Goal: Use online tool/utility: Utilize a website feature to perform a specific function

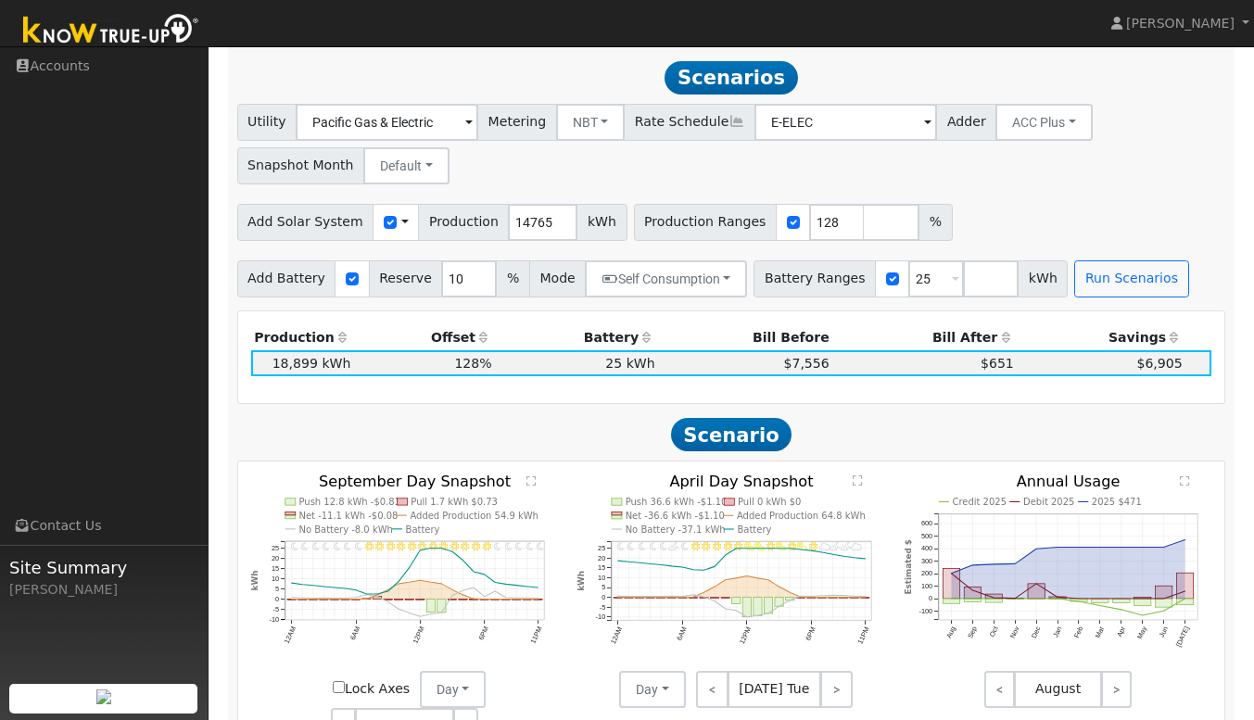
scroll to position [604, 0]
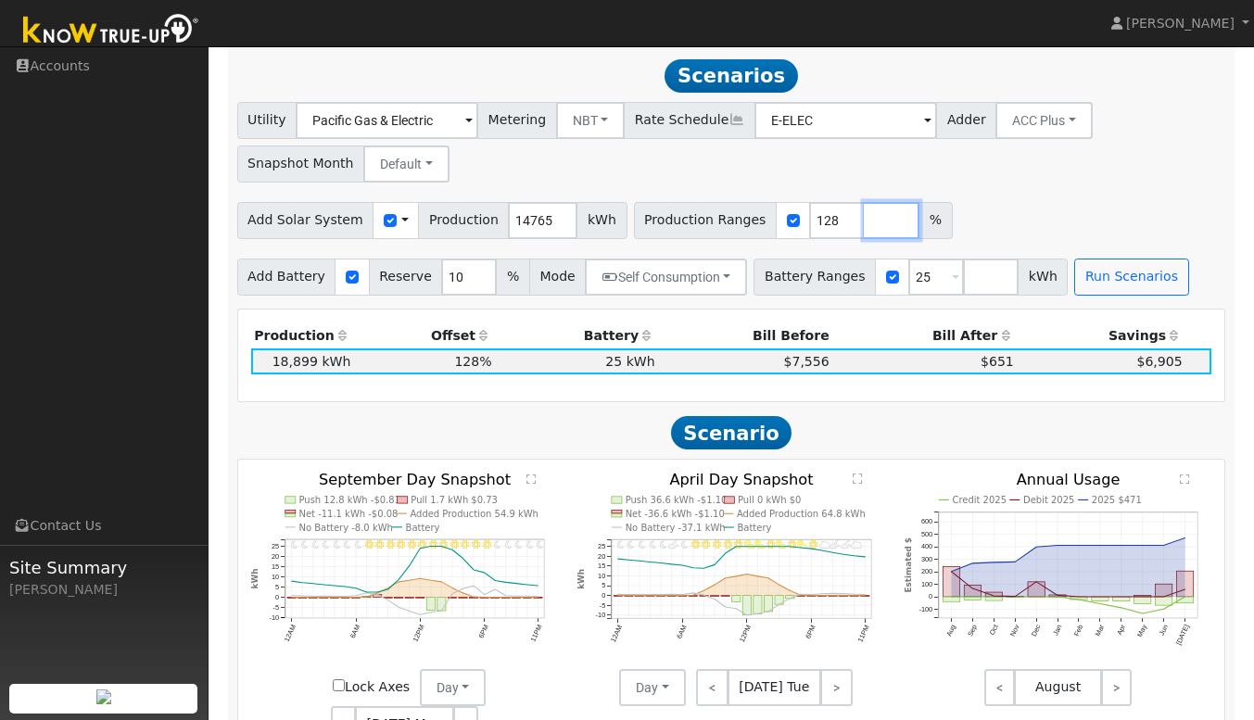
click at [864, 237] on input "number" at bounding box center [892, 220] width 56 height 37
type input "111"
type input "128"
click at [963, 286] on input "number" at bounding box center [991, 277] width 56 height 37
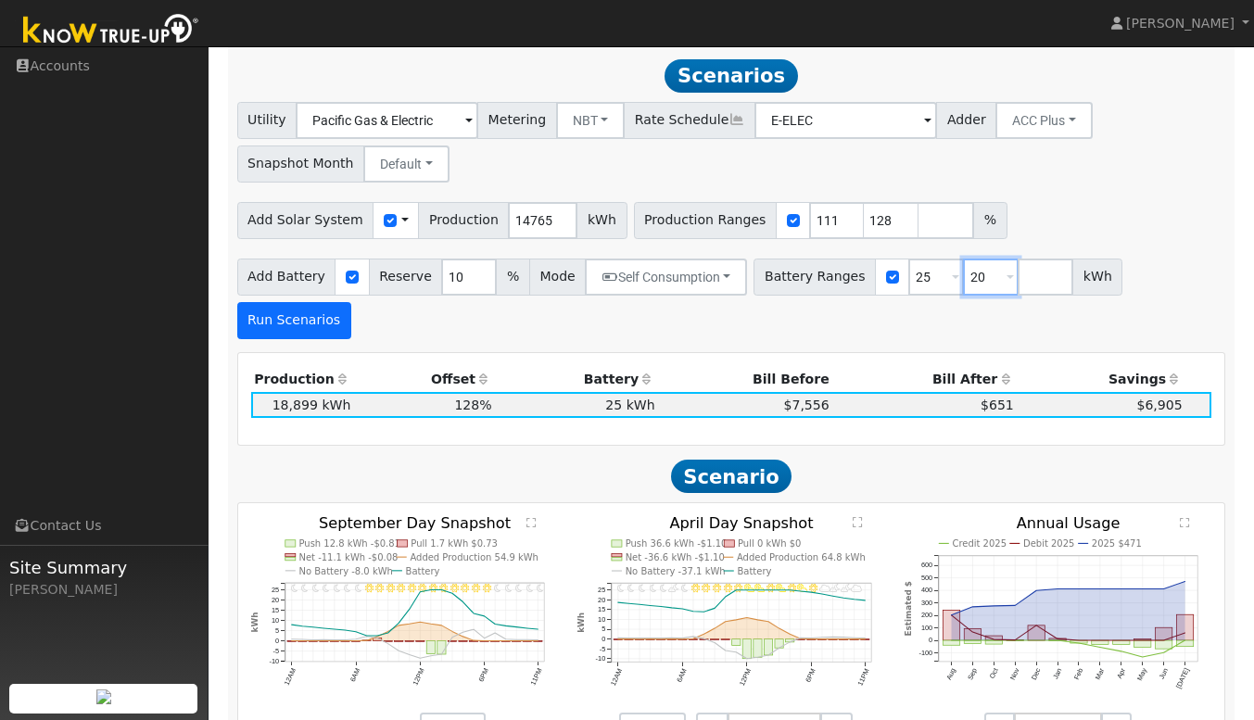
type input "20"
type input "25"
click at [351, 302] on button "Run Scenarios" at bounding box center [294, 320] width 114 height 37
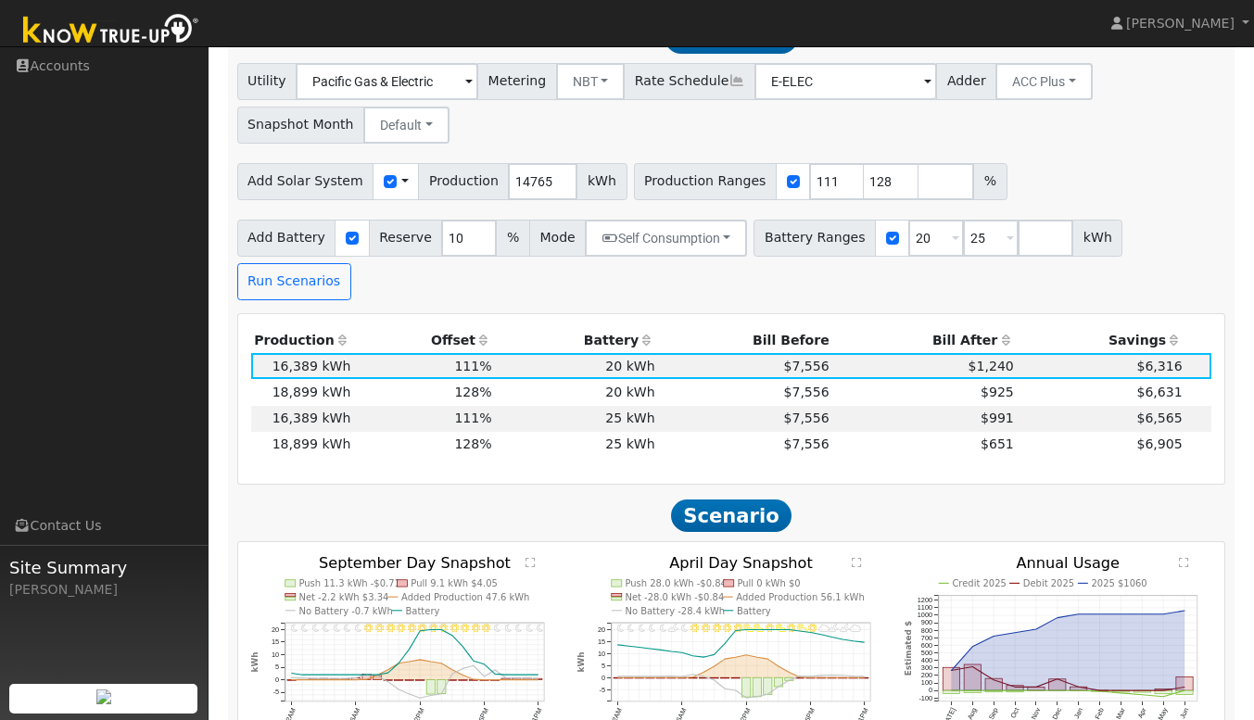
scroll to position [645, 0]
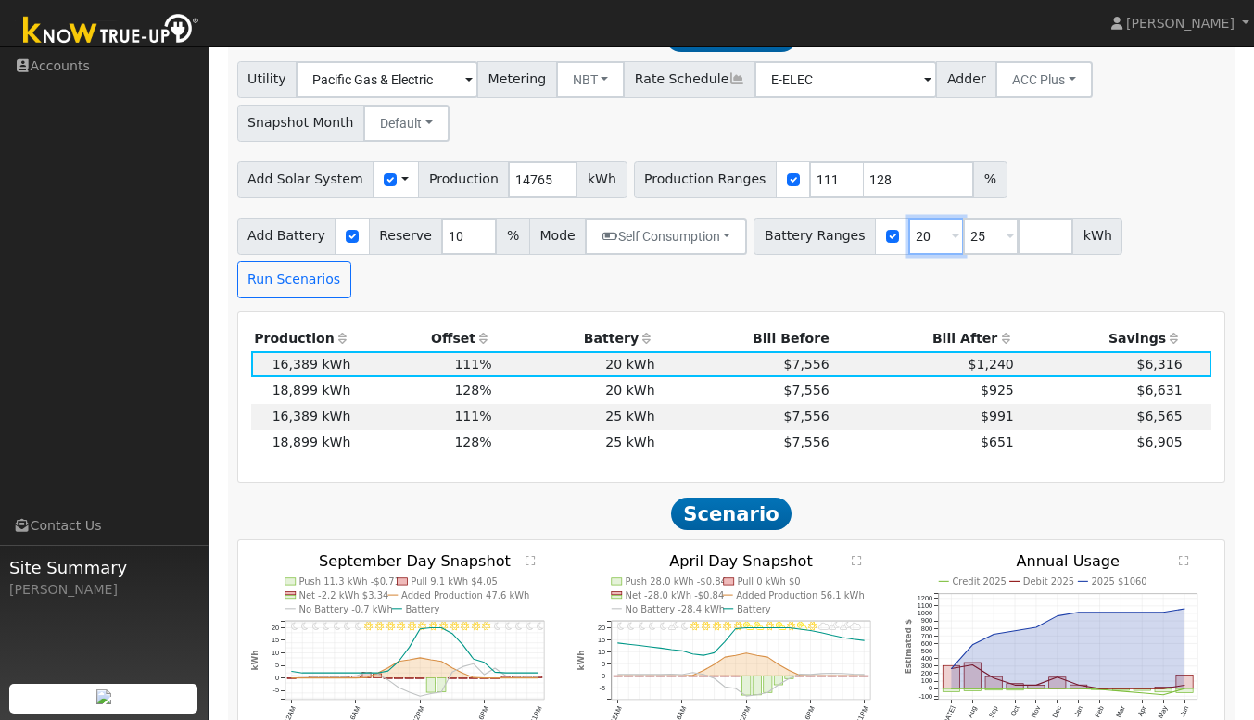
click at [908, 247] on input "20" at bounding box center [936, 236] width 56 height 37
type input "25"
type input "30"
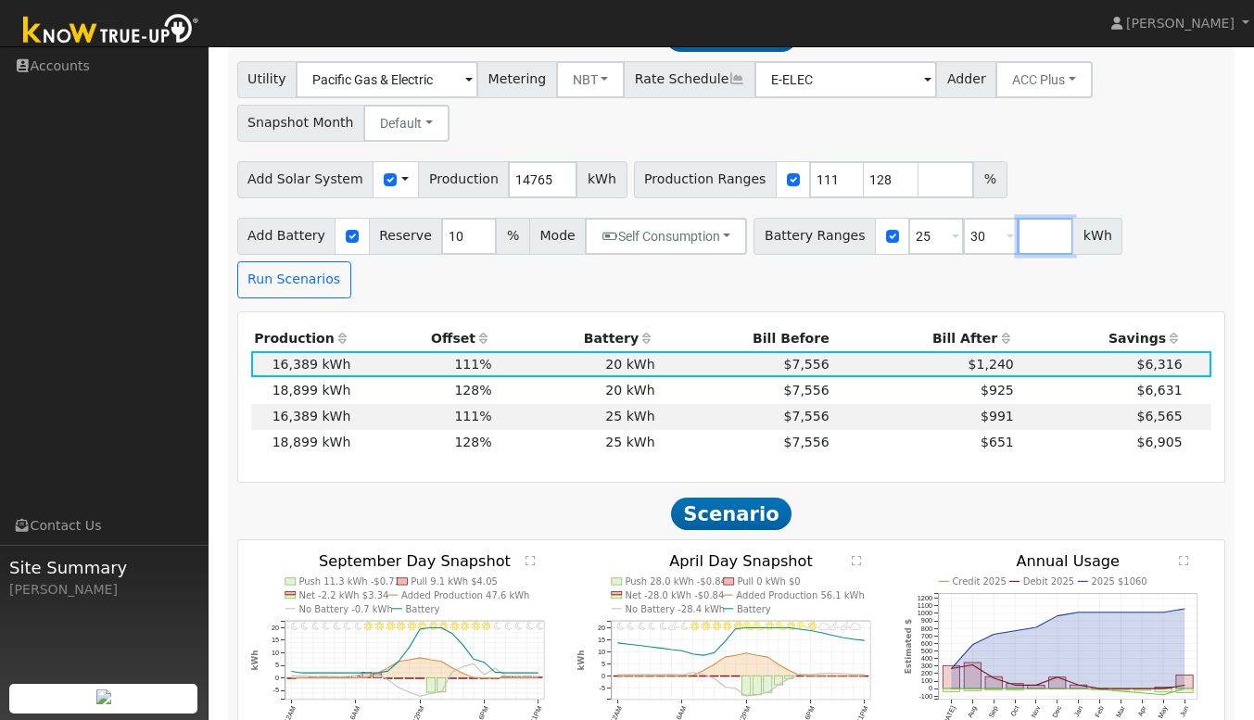
click at [1018, 242] on input "number" at bounding box center [1046, 236] width 56 height 37
type input "20"
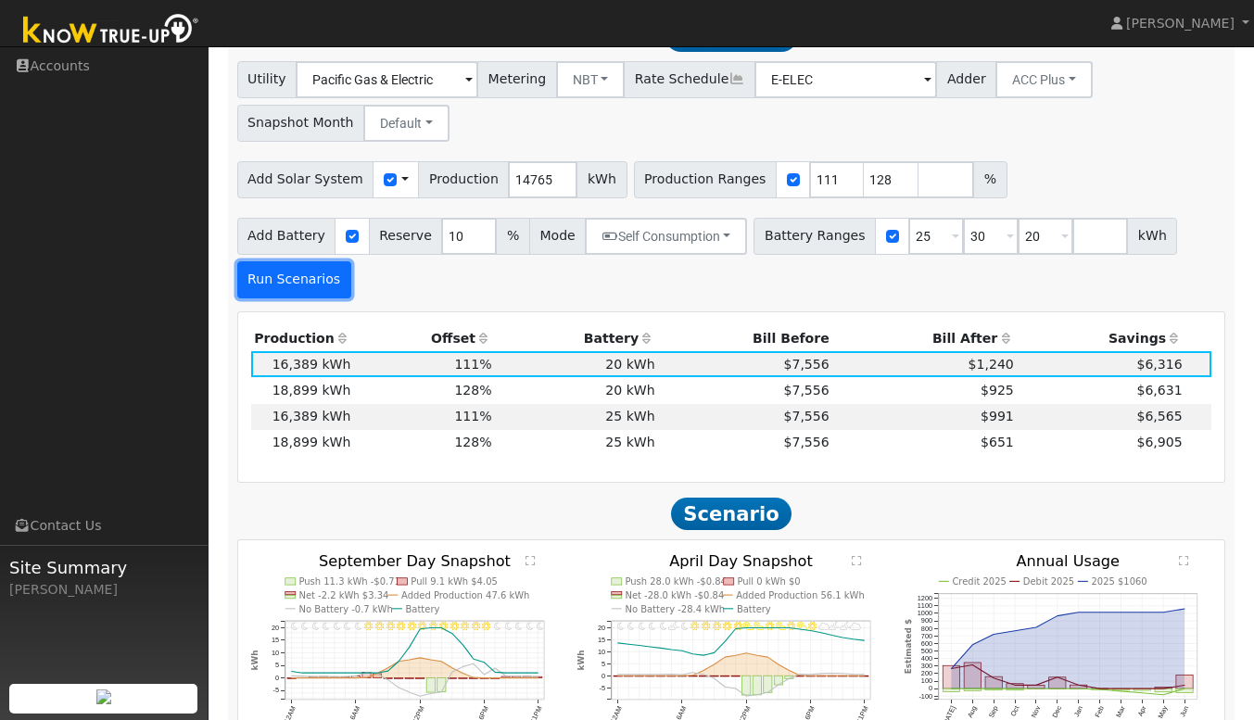
type input "20"
type input "25"
type input "30"
click at [287, 286] on button "Run Scenarios" at bounding box center [294, 279] width 114 height 37
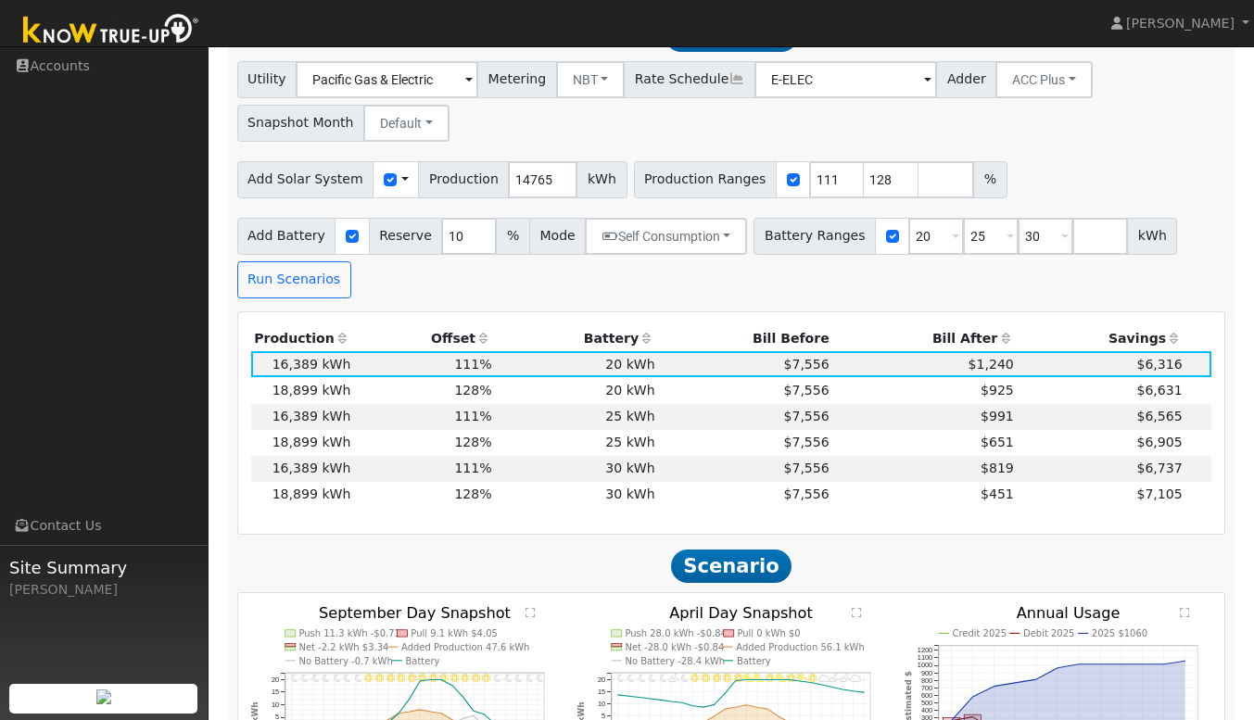
scroll to position [616, 0]
